Goal: Task Accomplishment & Management: Use online tool/utility

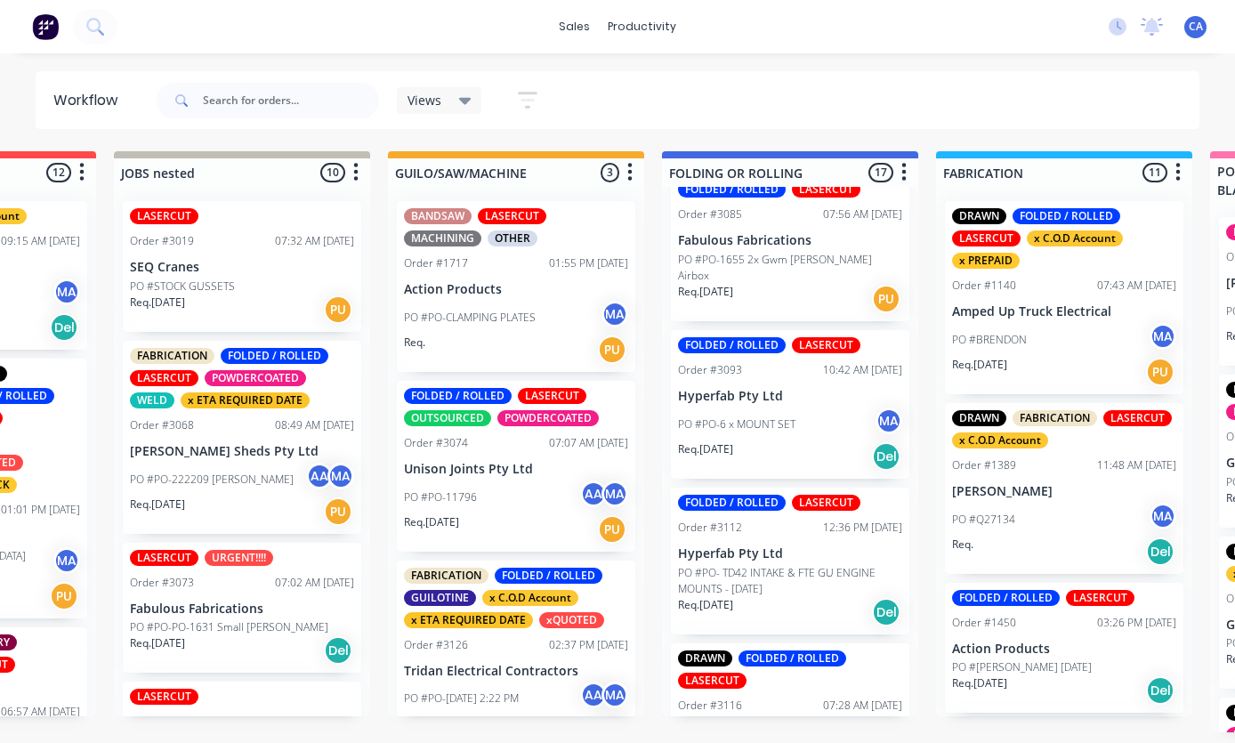
scroll to position [60, 746]
click at [798, 725] on p "Suspension Services Pty Ltd" at bounding box center [791, 732] width 224 height 15
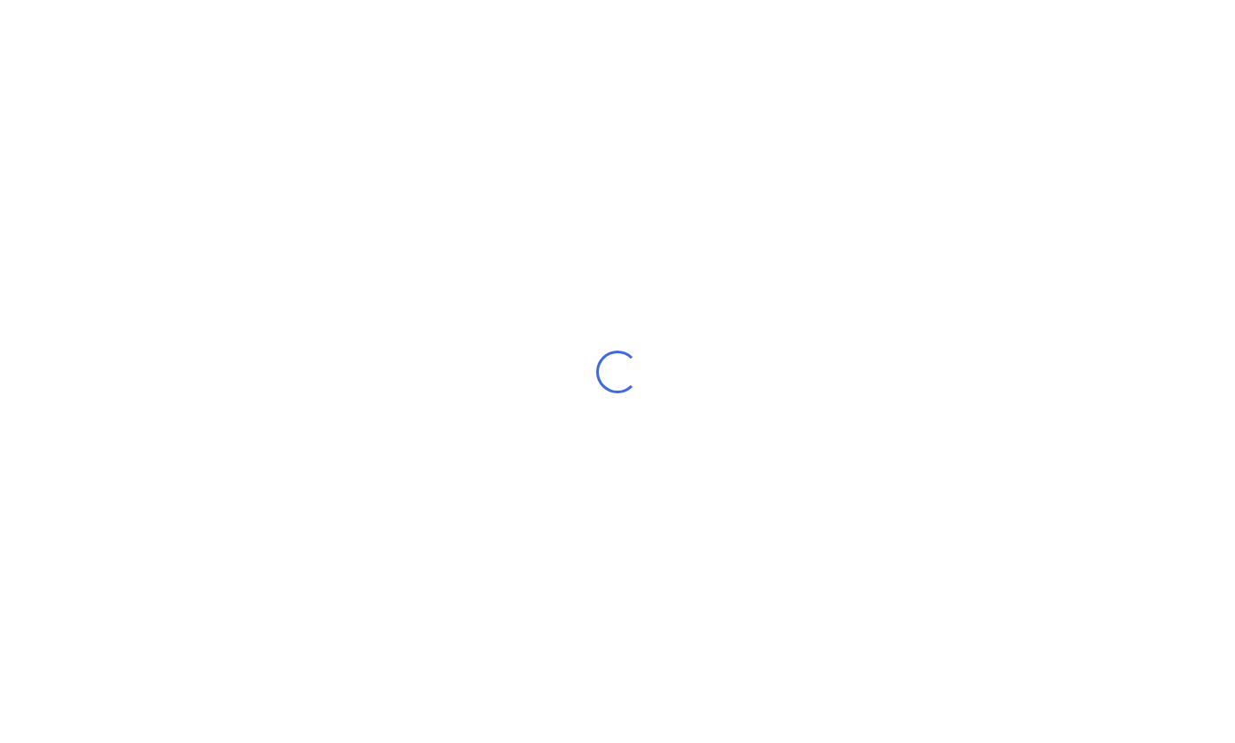
scroll to position [60, 0]
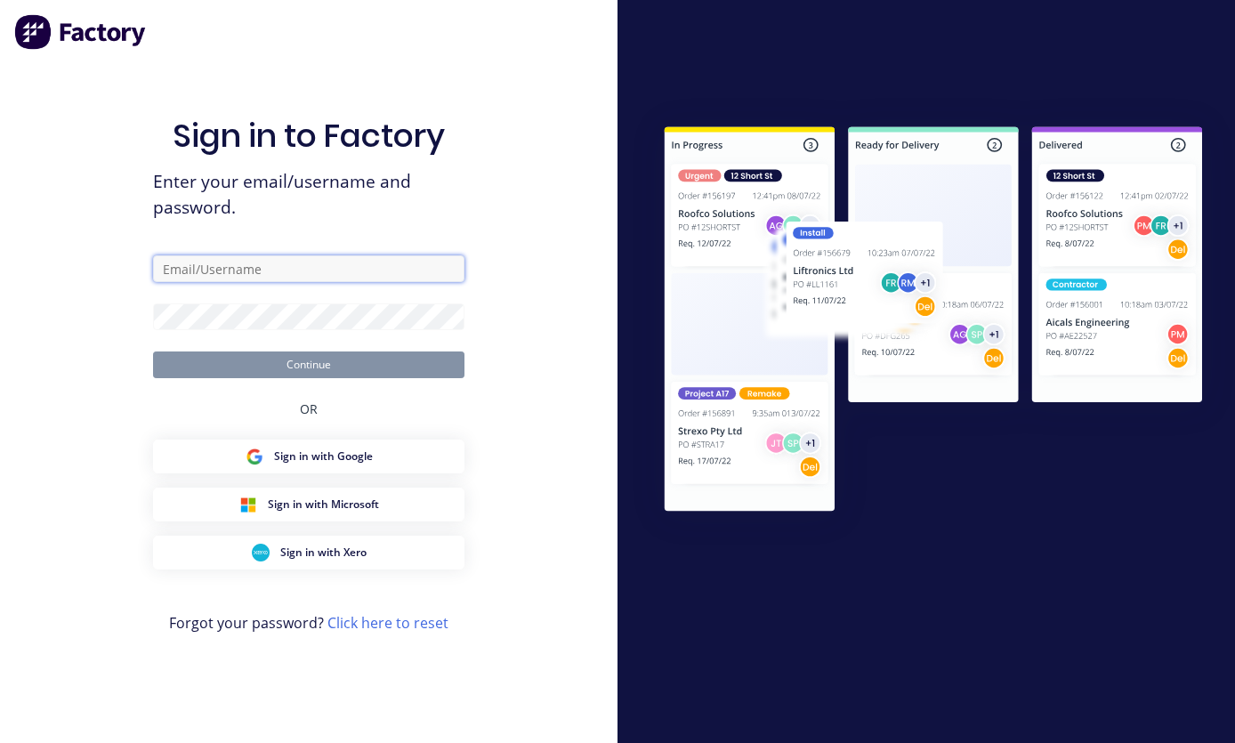
click at [353, 255] on input "text" at bounding box center [309, 268] width 312 height 27
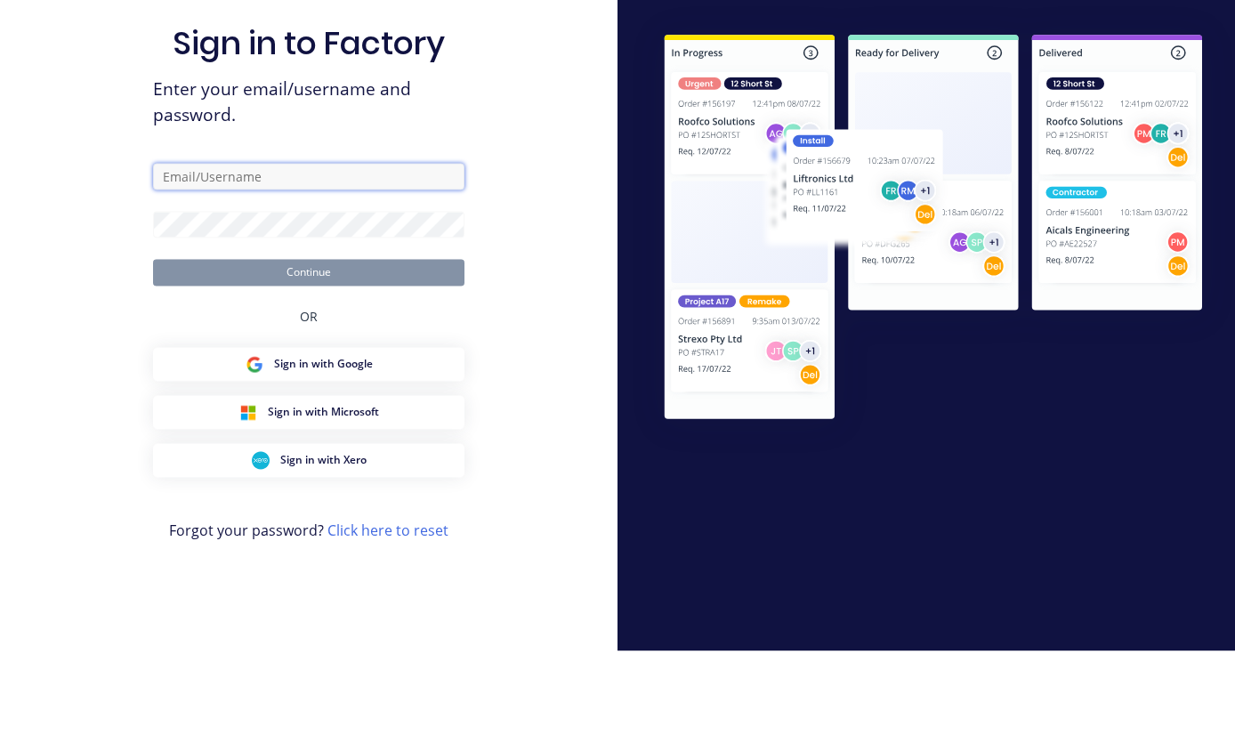
click at [275, 255] on input "text" at bounding box center [309, 268] width 312 height 27
click at [256, 255] on input "text" at bounding box center [309, 268] width 312 height 27
click at [261, 255] on input "text" at bounding box center [309, 268] width 312 height 27
click at [209, 255] on input "text" at bounding box center [309, 268] width 312 height 27
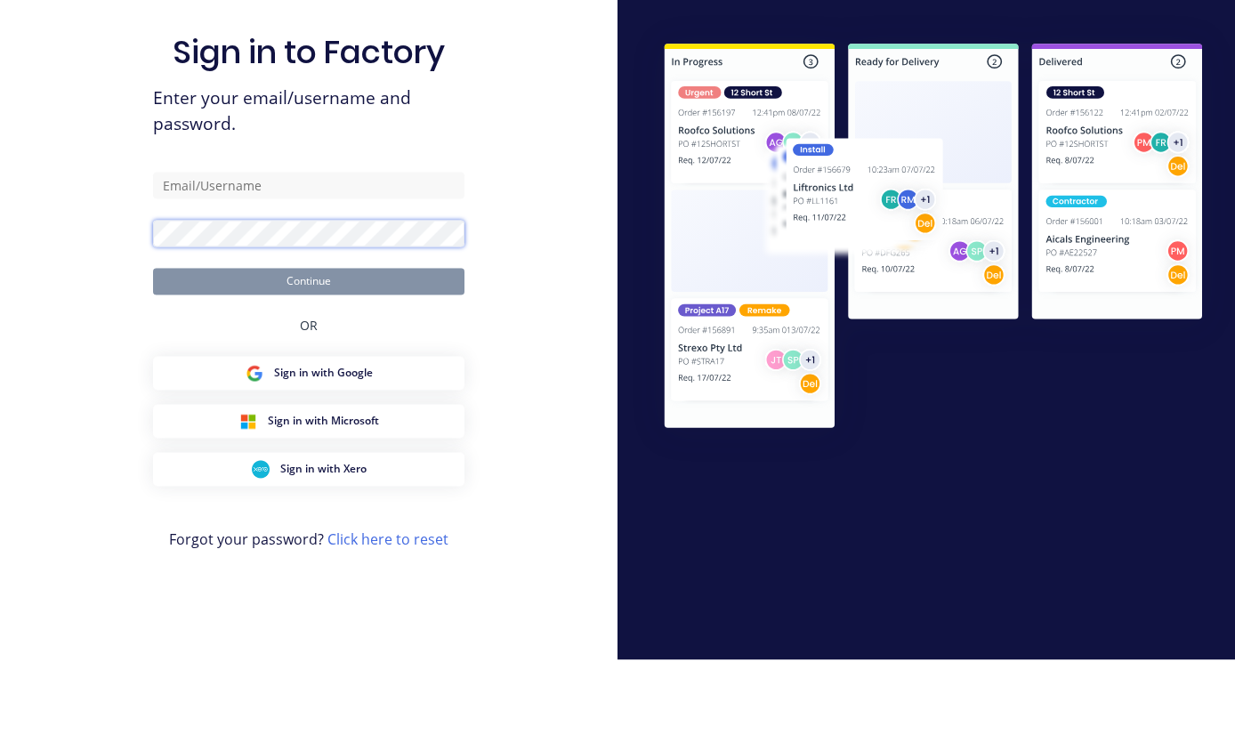
scroll to position [68, 0]
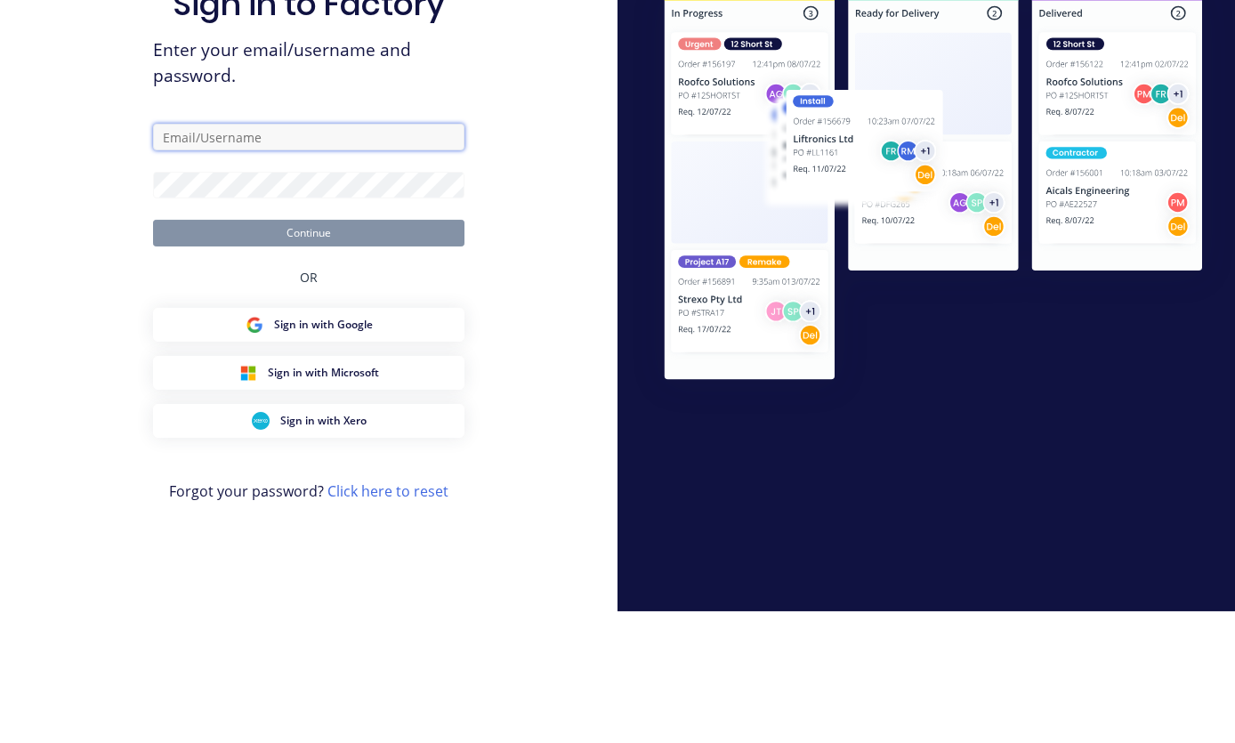
click at [313, 255] on input "text" at bounding box center [309, 268] width 312 height 27
click at [260, 255] on input "text" at bounding box center [309, 268] width 312 height 27
paste input "[EMAIL_ADDRESS][DOMAIN_NAME]"
type input "[EMAIL_ADDRESS][DOMAIN_NAME]"
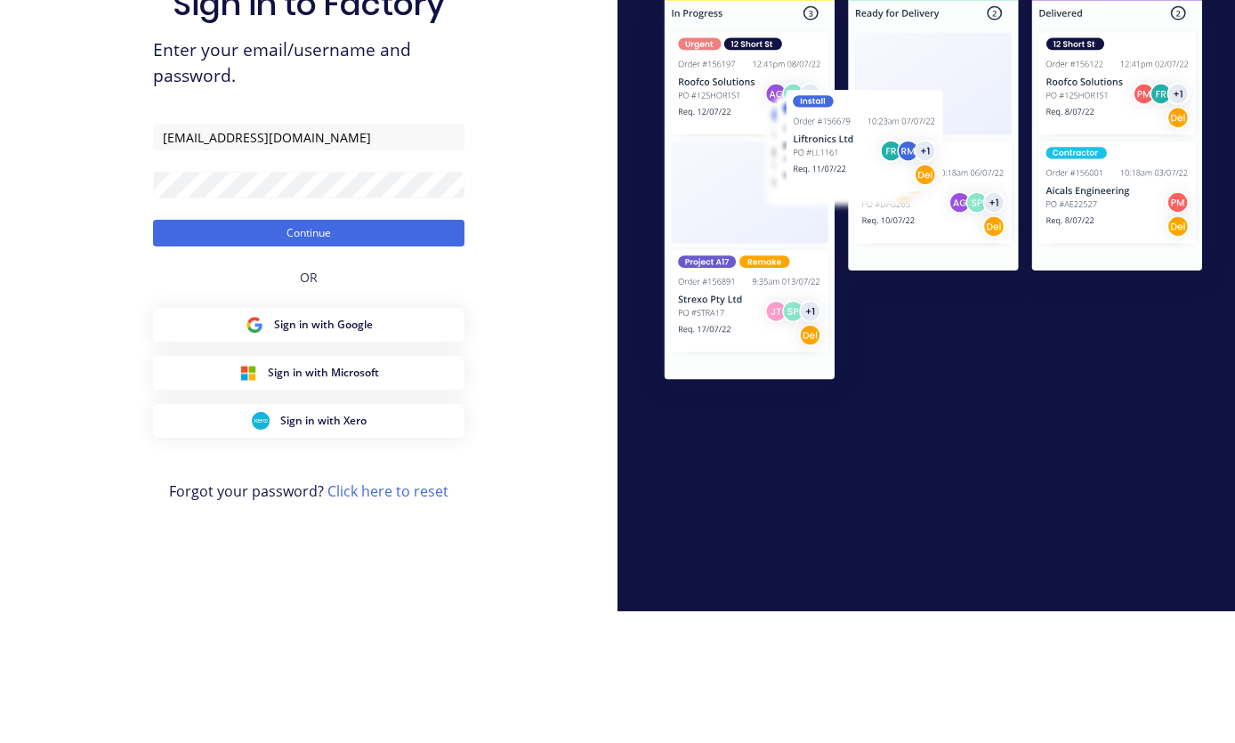
click at [412, 352] on button "Continue" at bounding box center [309, 365] width 312 height 27
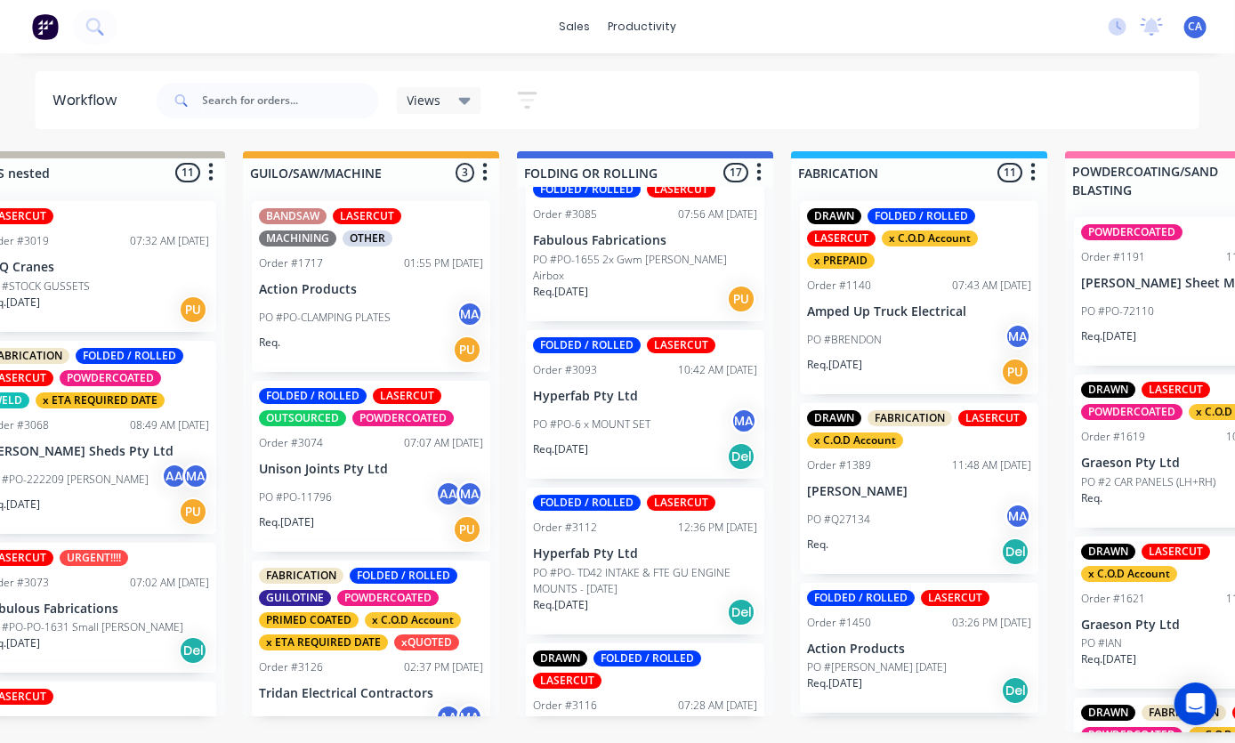
scroll to position [2238, 0]
click at [644, 725] on p "Suspension Services Pty Ltd" at bounding box center [645, 732] width 224 height 15
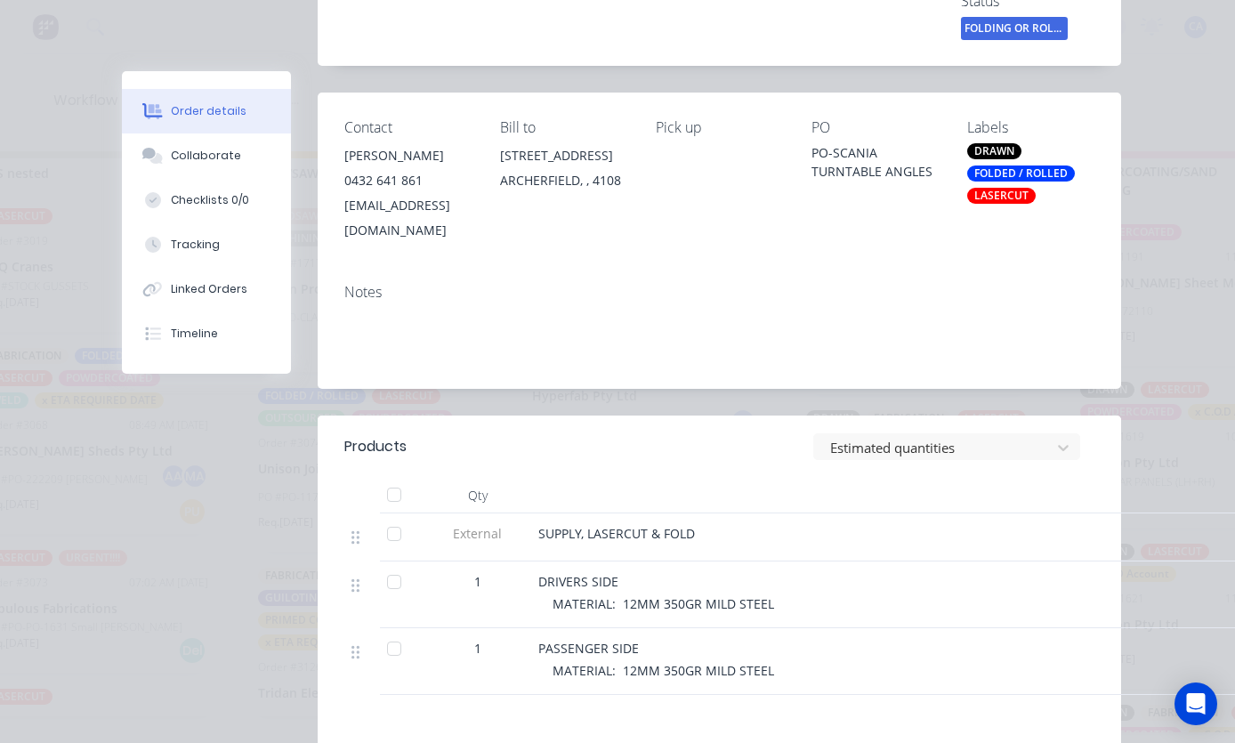
scroll to position [287, 0]
click at [183, 152] on div "Collaborate" at bounding box center [206, 156] width 70 height 16
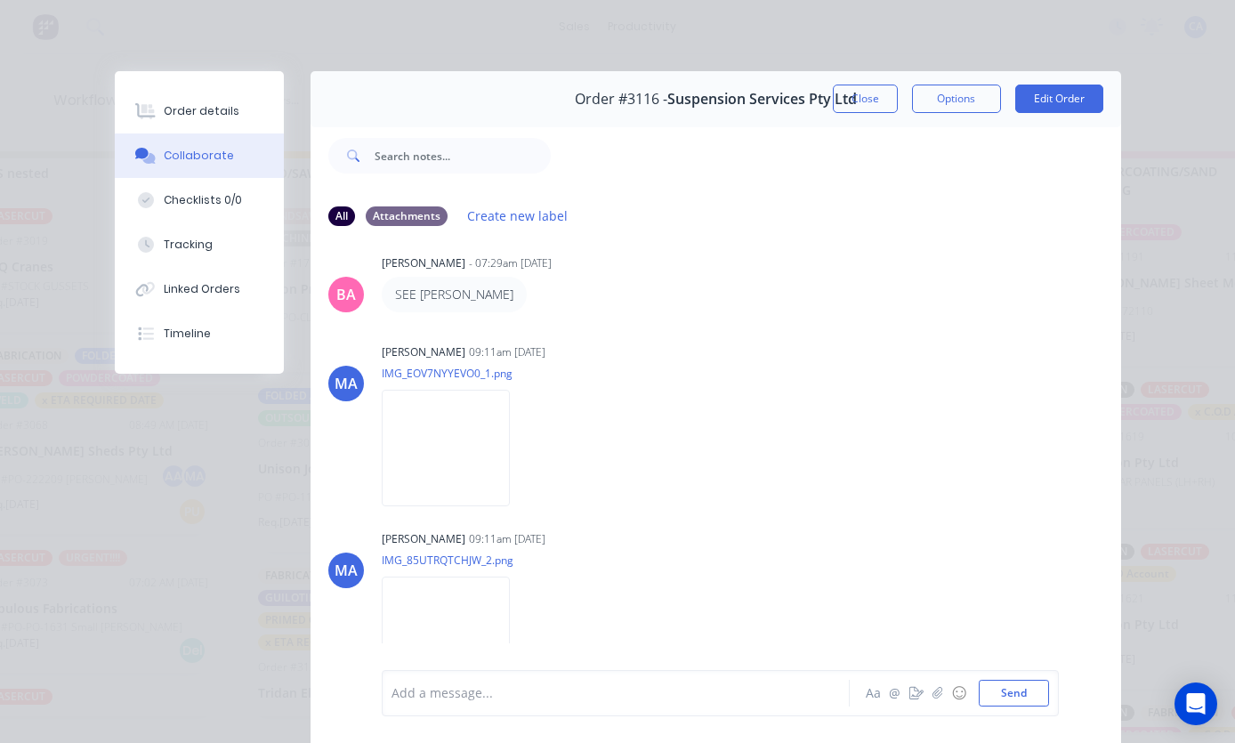
scroll to position [203, 0]
click at [452, 628] on img at bounding box center [446, 637] width 128 height 117
